Goal: Navigation & Orientation: Find specific page/section

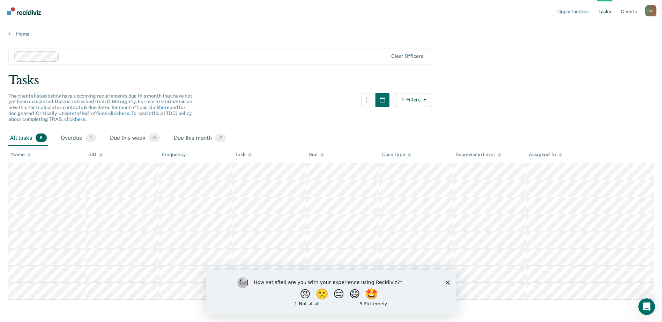
click at [443, 279] on div "How satisfied are you with your experience using Recidiviz? 😠 🙁 😑 😄 🤩 1 - Not a…" at bounding box center [331, 292] width 250 height 45
click at [447, 282] on polygon "Close survey" at bounding box center [447, 283] width 4 height 4
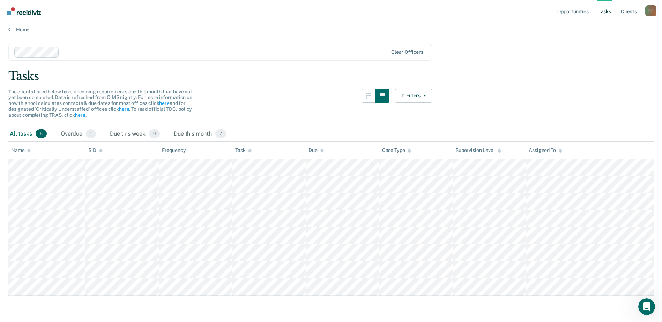
scroll to position [6, 0]
click at [75, 132] on div "Overdue 1" at bounding box center [78, 132] width 38 height 15
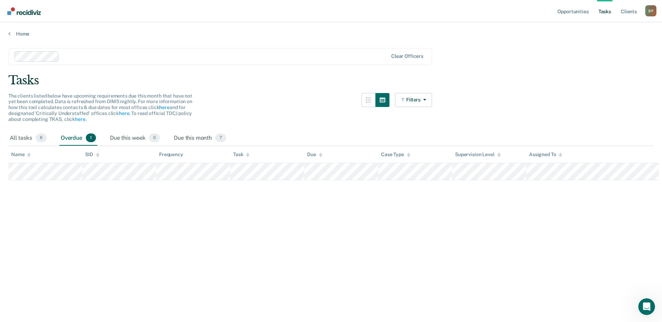
scroll to position [0, 0]
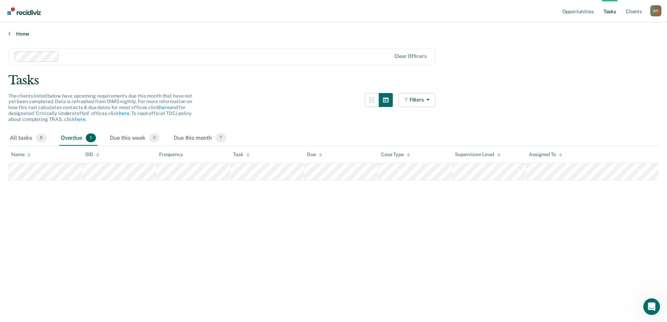
click at [20, 32] on link "Home" at bounding box center [333, 34] width 650 height 6
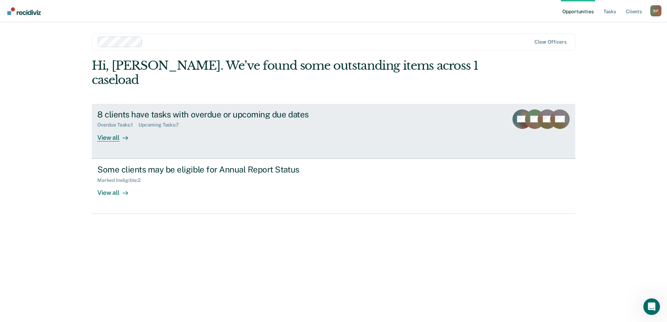
click at [428, 106] on link "8 clients have tasks with overdue or upcoming due dates Overdue Tasks : 1 Upcom…" at bounding box center [334, 131] width 484 height 55
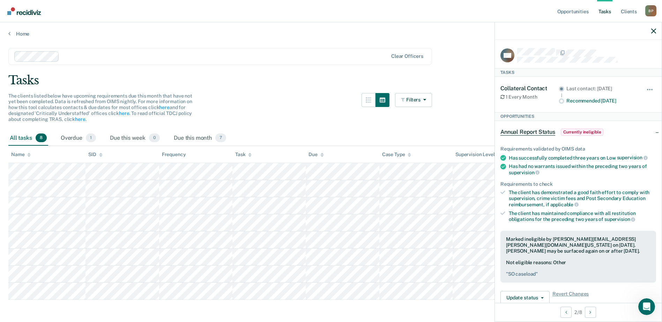
click at [464, 76] on div "Tasks" at bounding box center [330, 80] width 645 height 14
click at [629, 13] on link "Client s" at bounding box center [628, 11] width 19 height 22
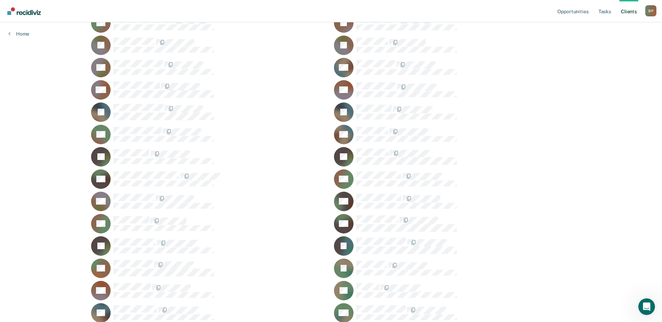
scroll to position [105, 0]
